Goal: Transaction & Acquisition: Purchase product/service

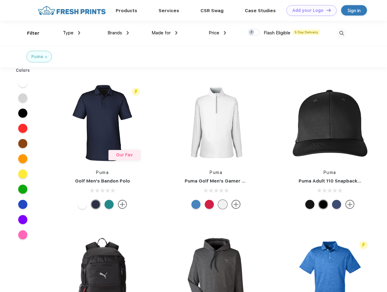
click at [309, 10] on link "Add your Logo Design Tool" at bounding box center [311, 10] width 50 height 11
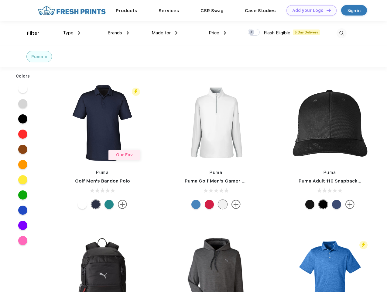
click at [0, 0] on div "Design Tool" at bounding box center [0, 0] width 0 height 0
click at [326, 10] on link "Add your Logo Design Tool" at bounding box center [311, 10] width 50 height 11
click at [29, 33] on div "Filter" at bounding box center [33, 33] width 12 height 7
click at [72, 33] on span "Type" at bounding box center [68, 32] width 11 height 5
click at [118, 33] on span "Brands" at bounding box center [115, 32] width 15 height 5
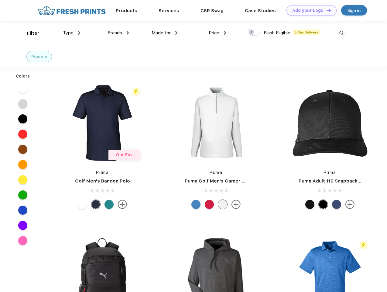
click at [165, 33] on span "Made for" at bounding box center [161, 32] width 19 height 5
click at [218, 33] on span "Price" at bounding box center [214, 32] width 11 height 5
click at [254, 33] on div at bounding box center [254, 32] width 12 height 7
click at [252, 33] on input "checkbox" at bounding box center [250, 31] width 4 height 4
click at [341, 33] on img at bounding box center [342, 33] width 10 height 10
